Goal: Navigation & Orientation: Find specific page/section

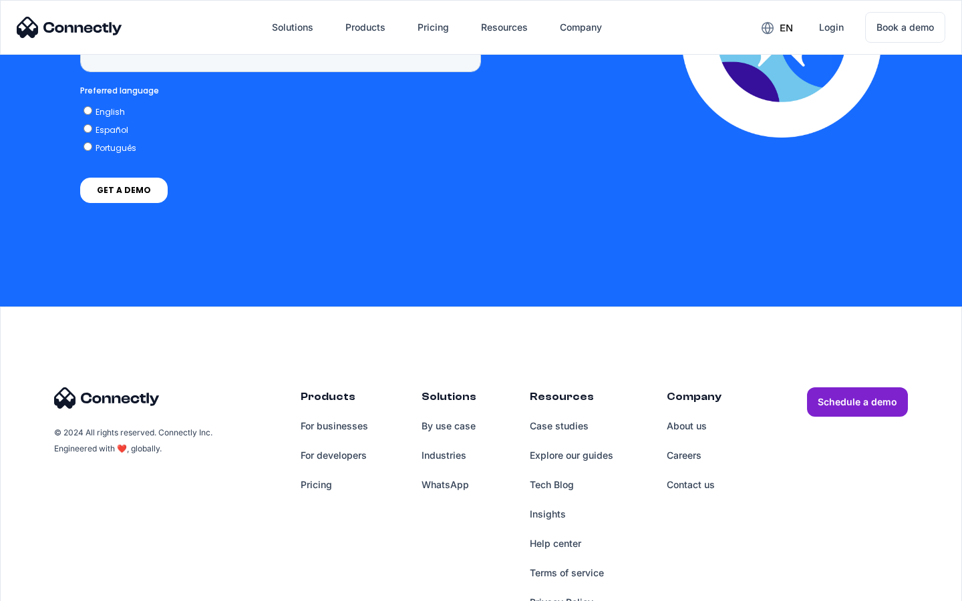
scroll to position [3400, 0]
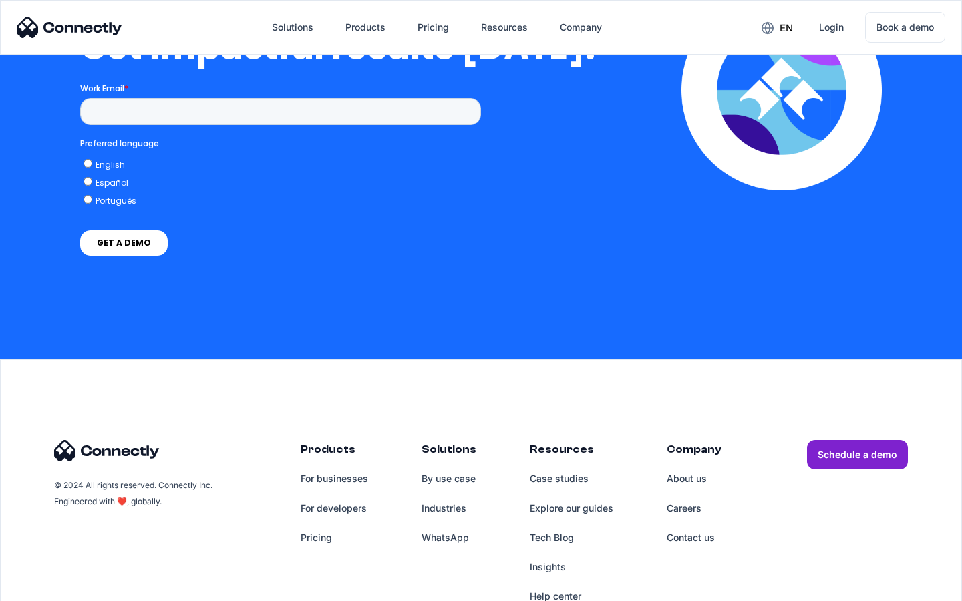
scroll to position [2931, 0]
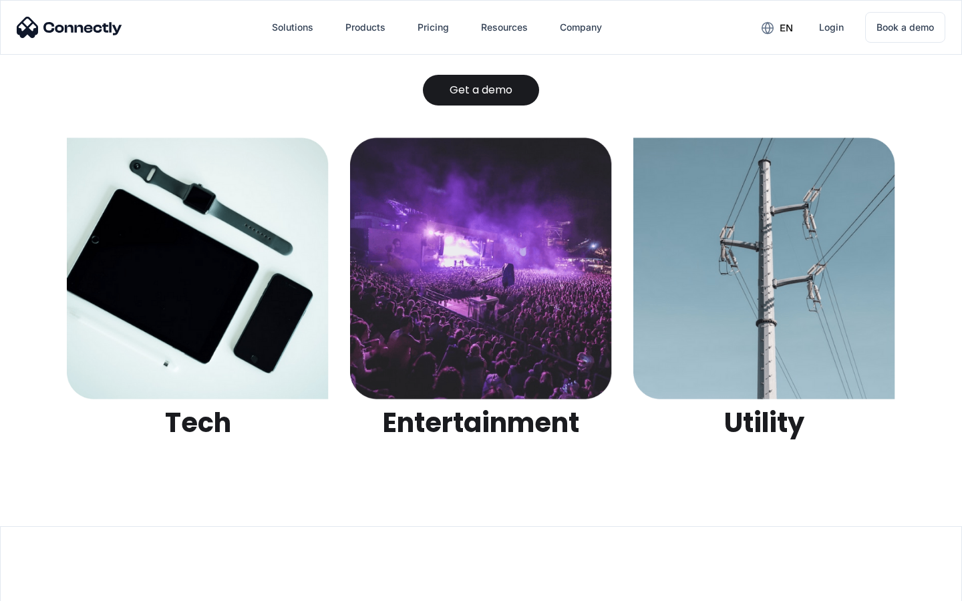
scroll to position [4213, 0]
